Goal: Information Seeking & Learning: Learn about a topic

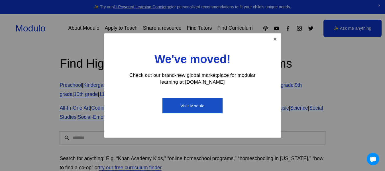
click at [277, 40] on link "Close" at bounding box center [275, 39] width 10 height 10
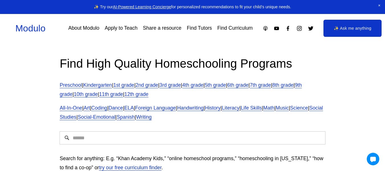
click at [248, 85] on link "6th grade" at bounding box center [237, 85] width 21 height 6
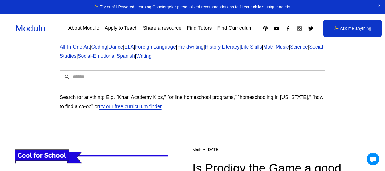
scroll to position [61, 0]
click at [109, 75] on input "Search" at bounding box center [191, 76] width 265 height 13
type input "**********"
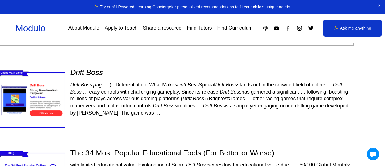
scroll to position [32, 18]
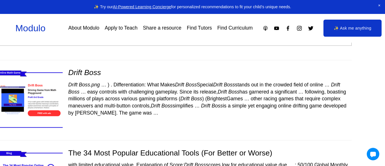
click at [40, 85] on img at bounding box center [29, 100] width 77 height 65
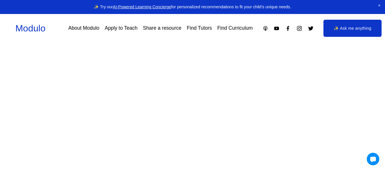
scroll to position [52, 0]
